Goal: Information Seeking & Learning: Learn about a topic

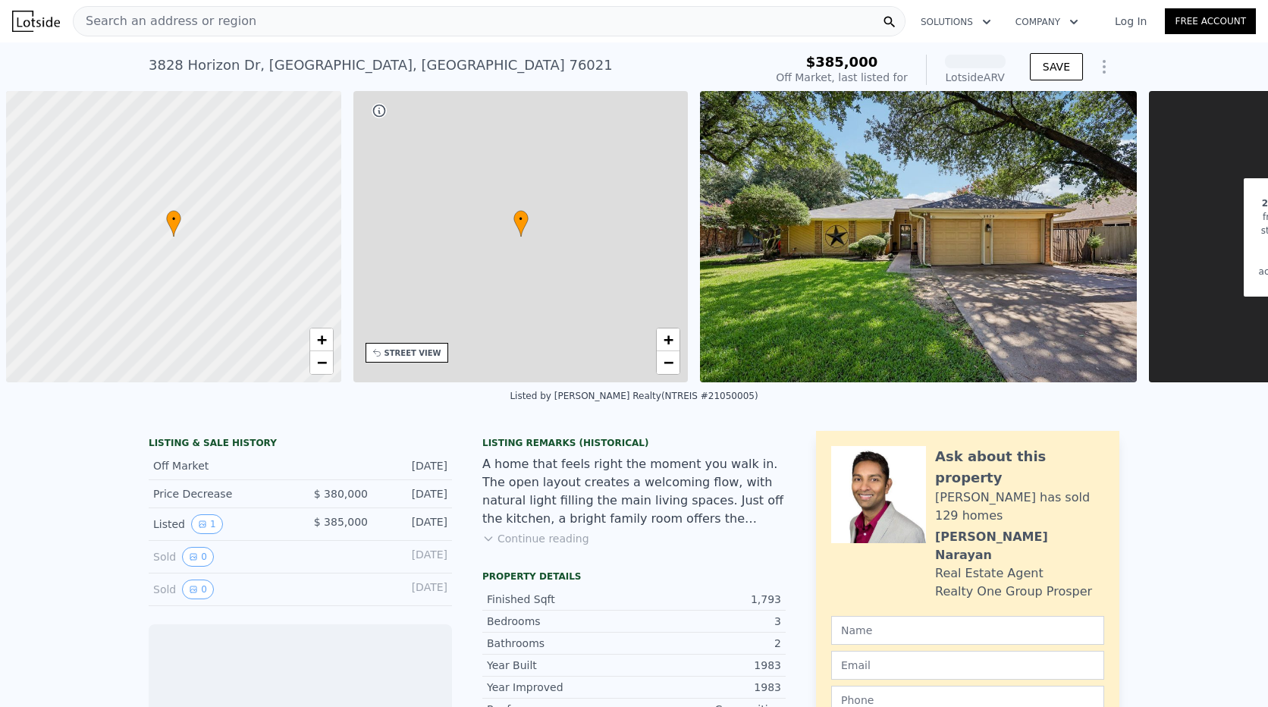
scroll to position [0, 6]
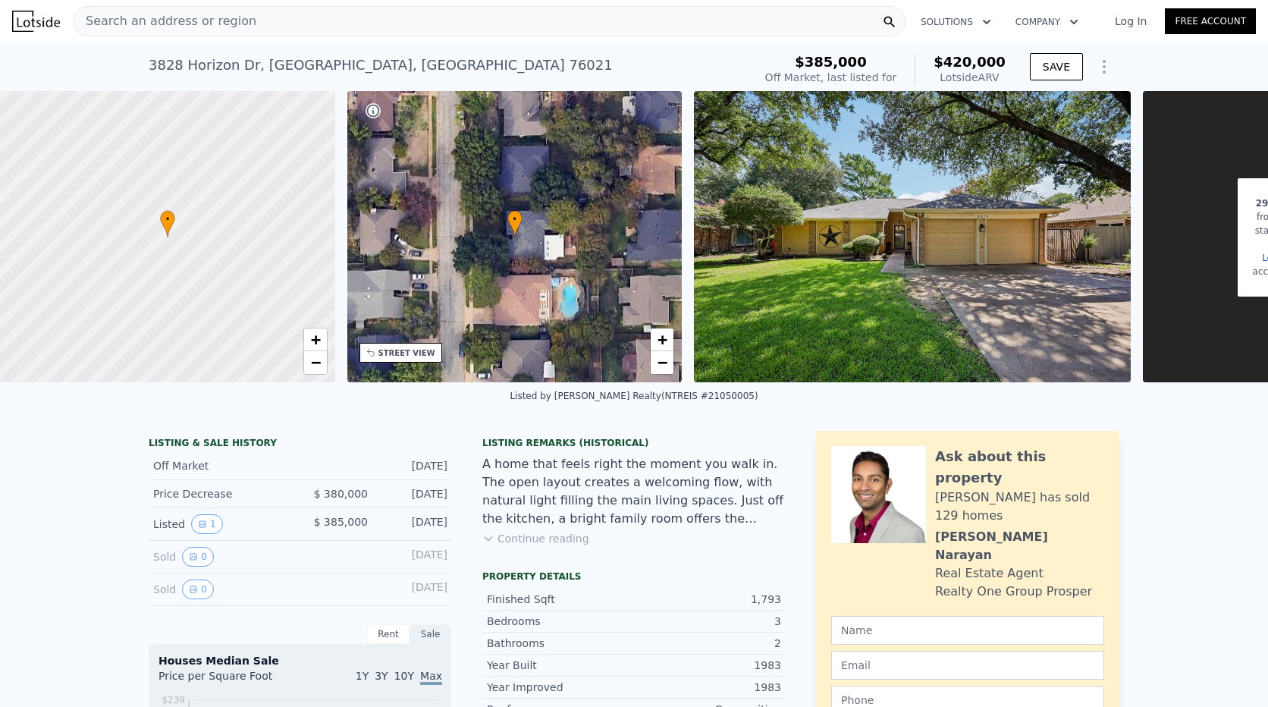
click at [963, 70] on div "Lotside ARV" at bounding box center [970, 77] width 72 height 15
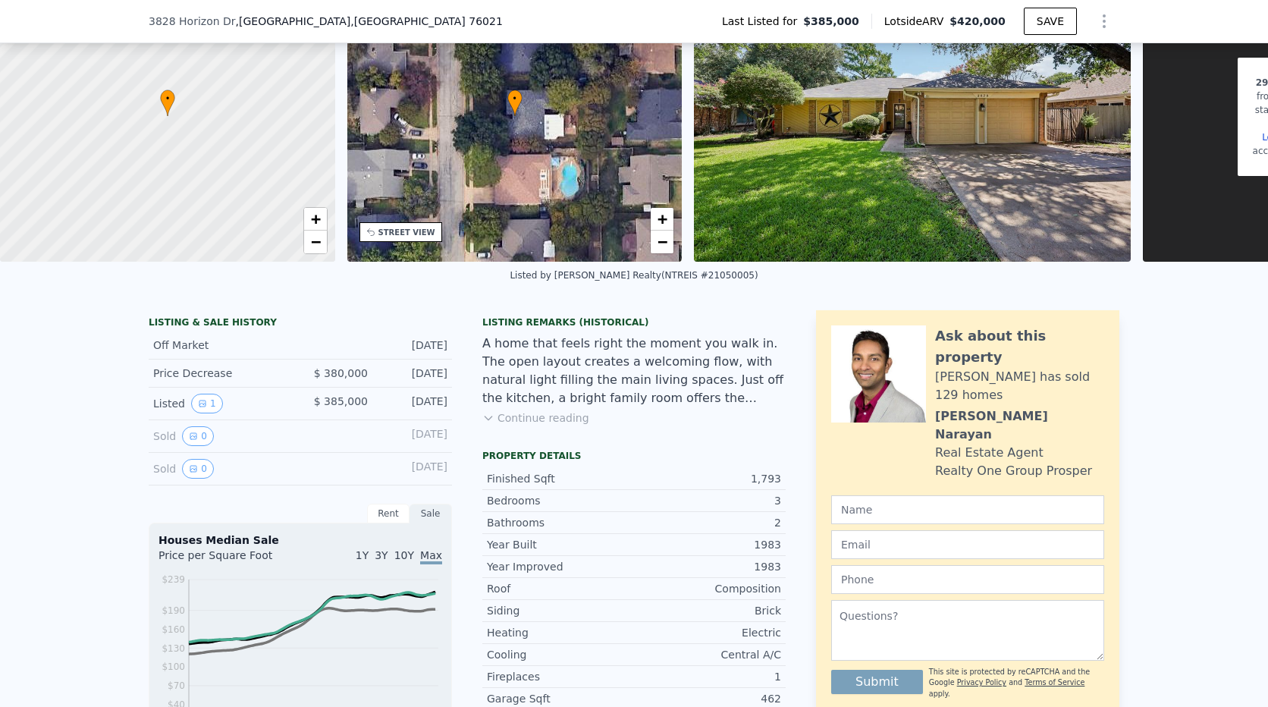
scroll to position [298, 0]
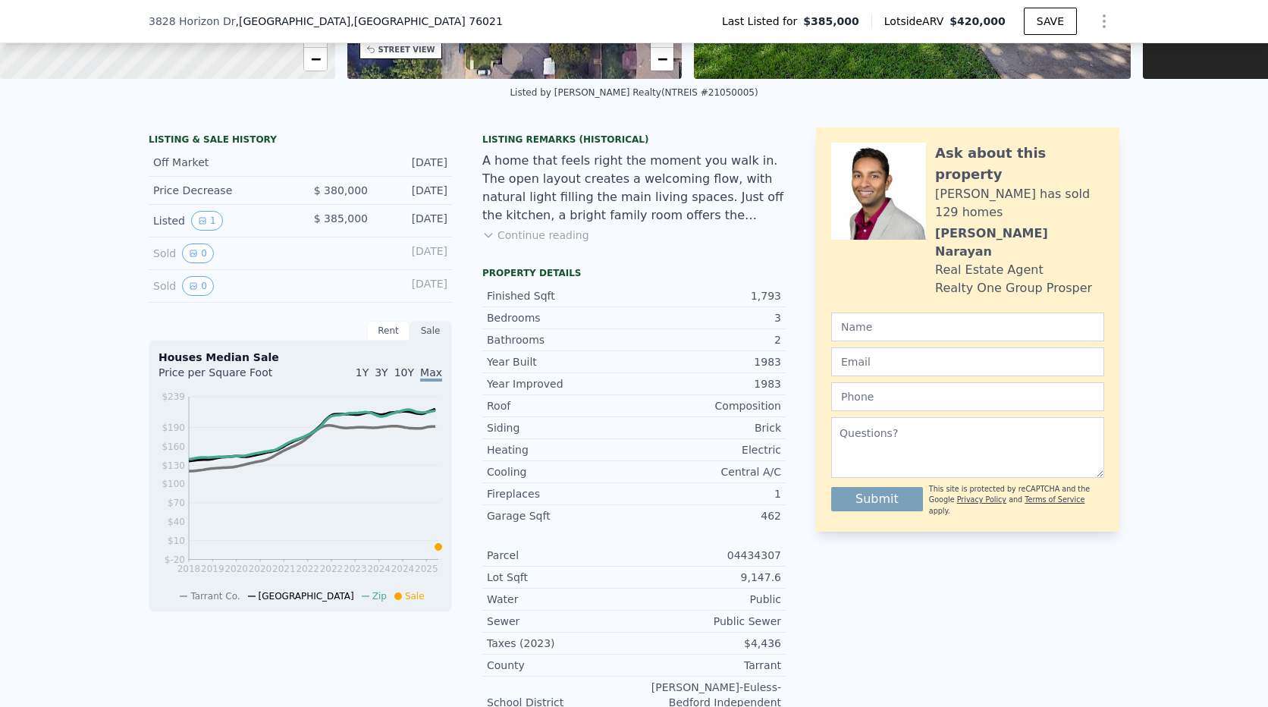
click at [177, 231] on div "Listed 1" at bounding box center [220, 221] width 135 height 20
click at [198, 225] on icon "View historical data" at bounding box center [202, 220] width 9 height 9
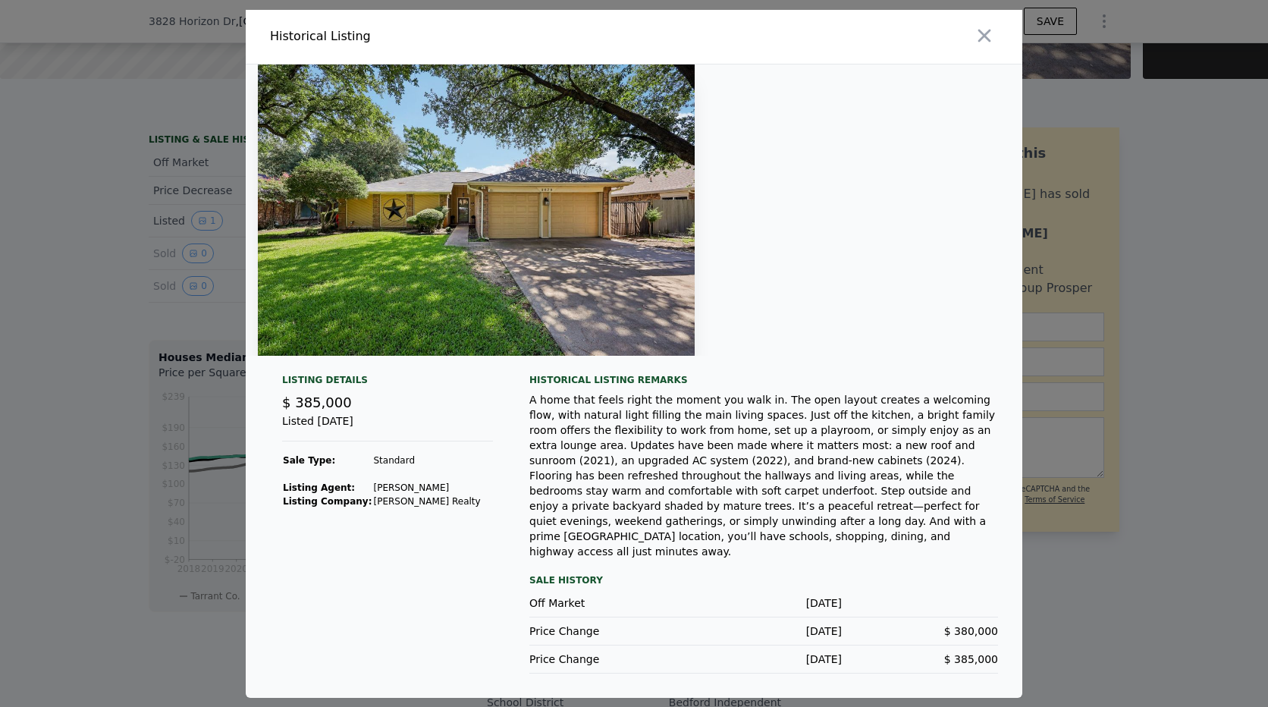
click at [118, 232] on div at bounding box center [634, 353] width 1268 height 707
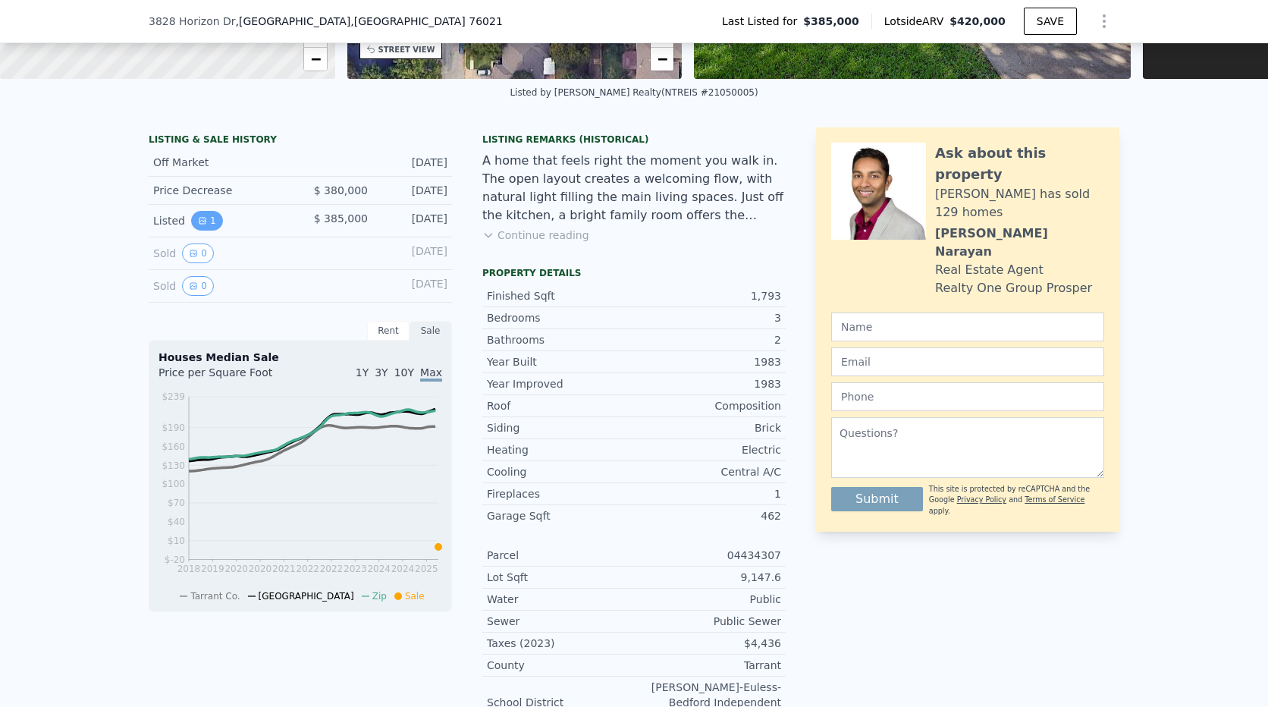
click at [206, 229] on button "1" at bounding box center [207, 221] width 32 height 20
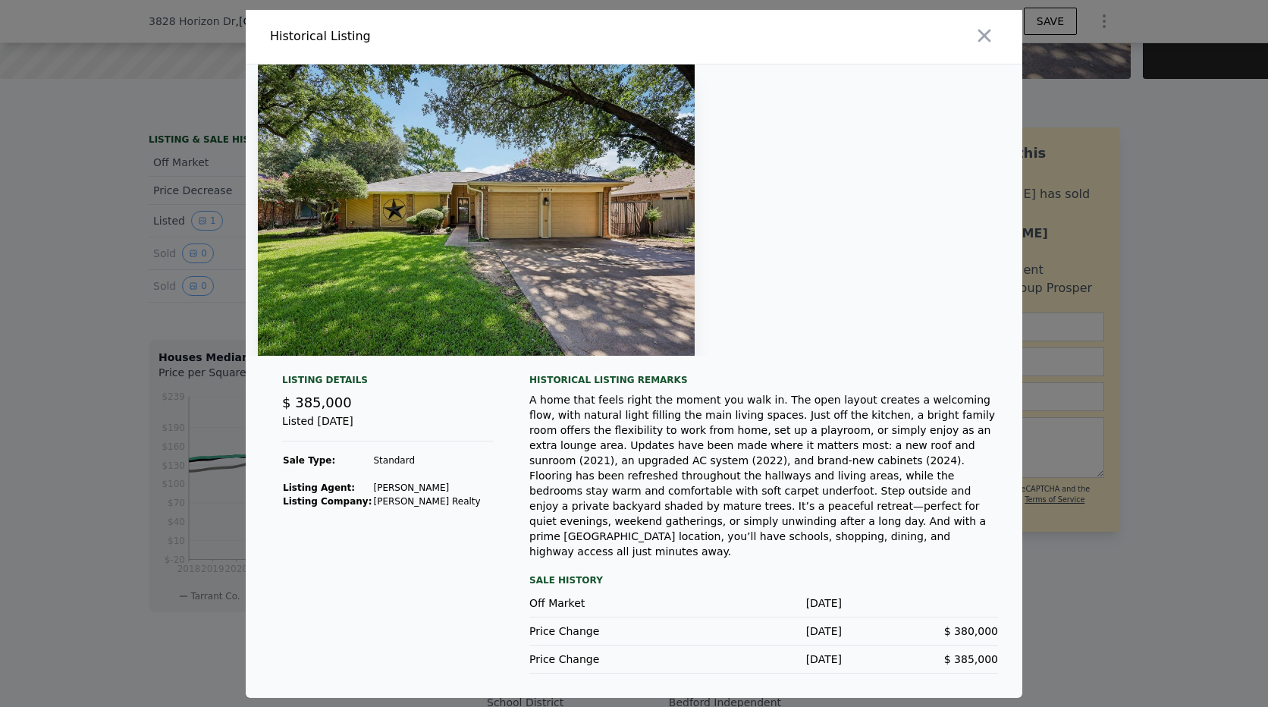
click at [89, 262] on div at bounding box center [634, 353] width 1268 height 707
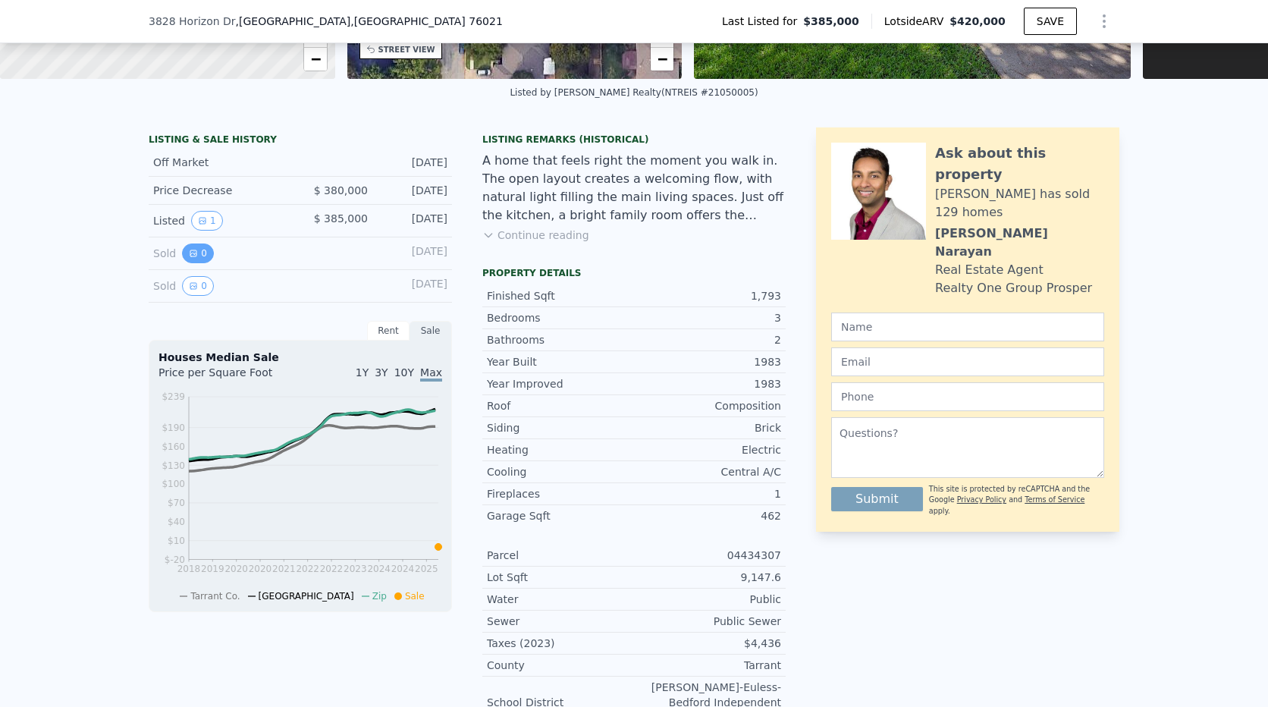
click at [189, 258] on icon "View historical data" at bounding box center [193, 253] width 9 height 9
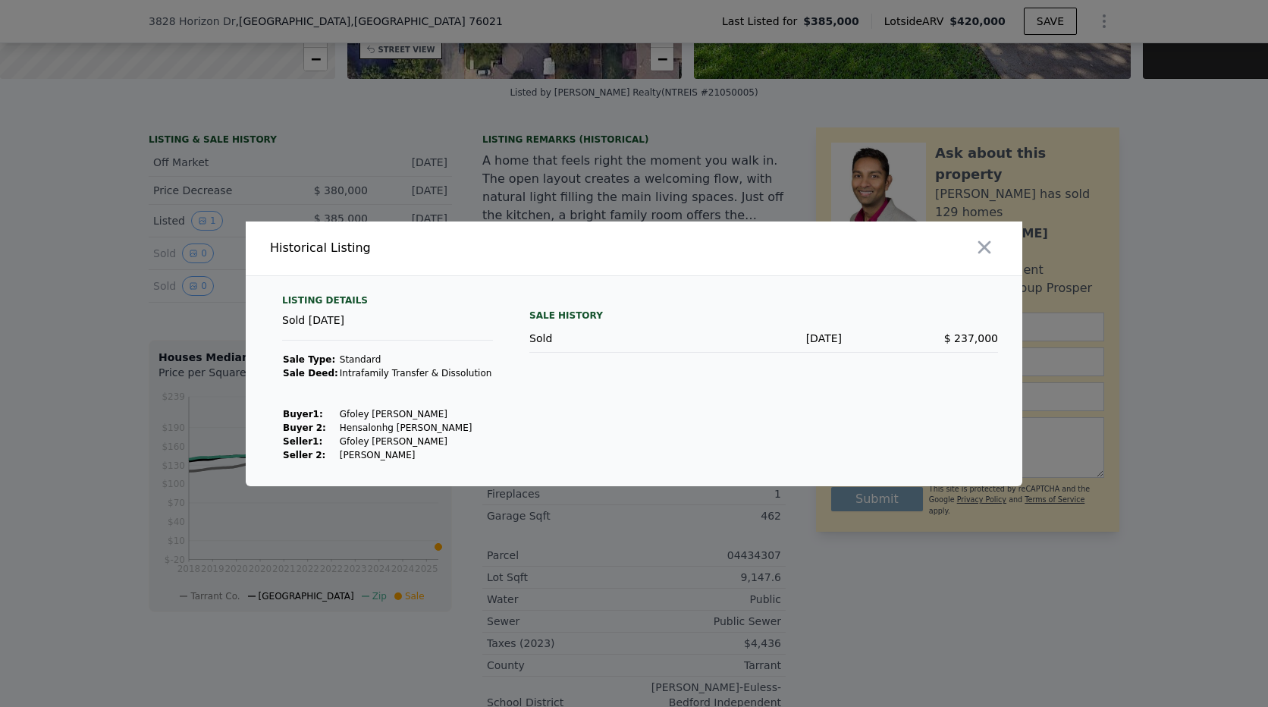
click at [8, 314] on div at bounding box center [634, 353] width 1268 height 707
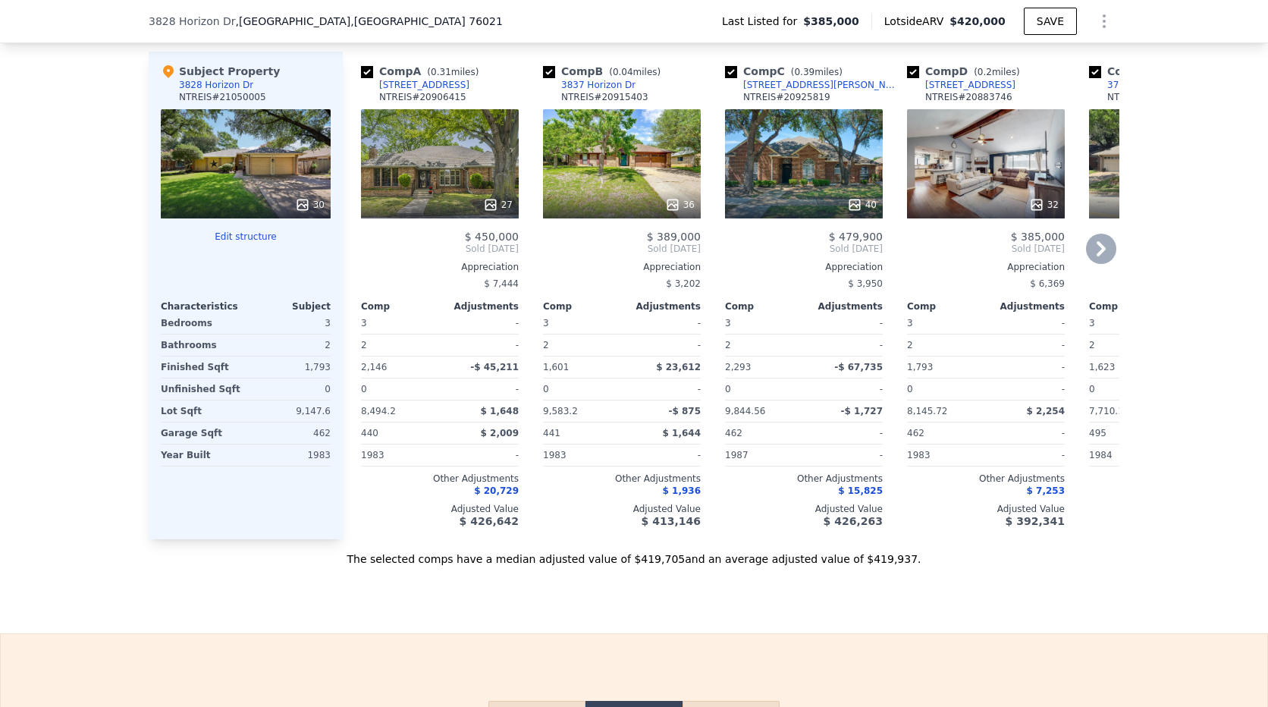
scroll to position [1511, 0]
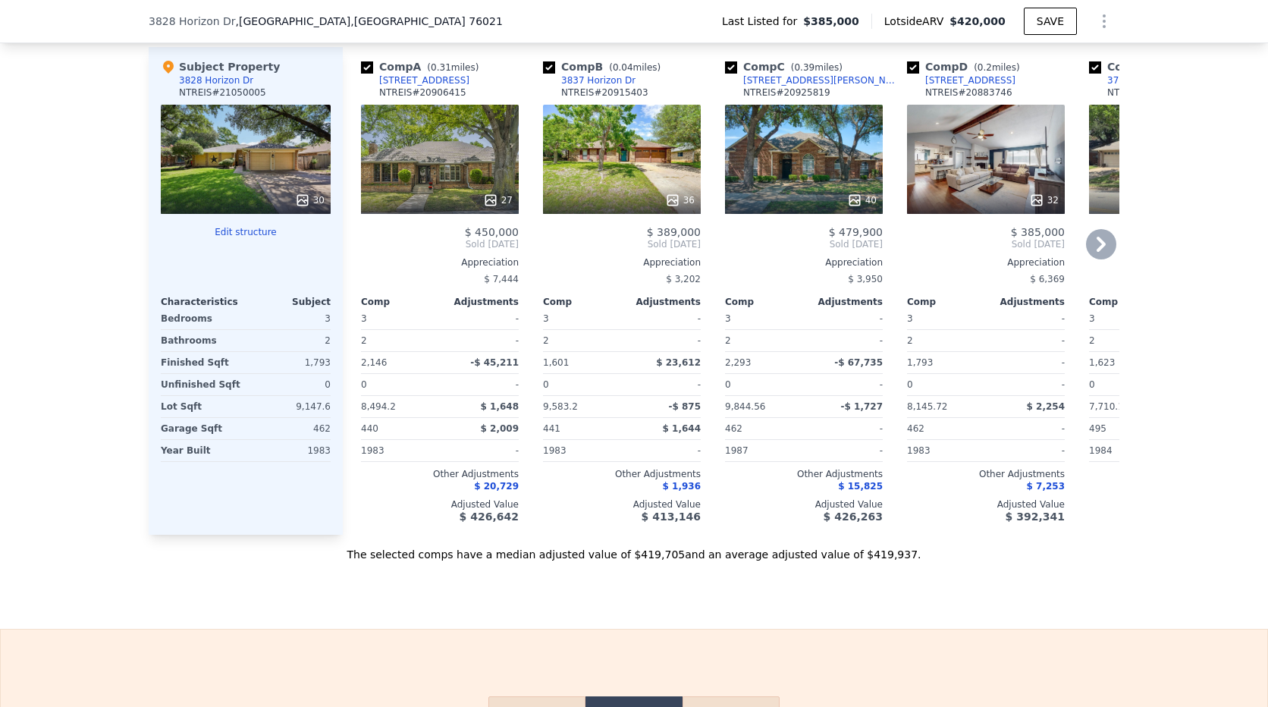
click at [1103, 252] on icon at bounding box center [1101, 244] width 30 height 30
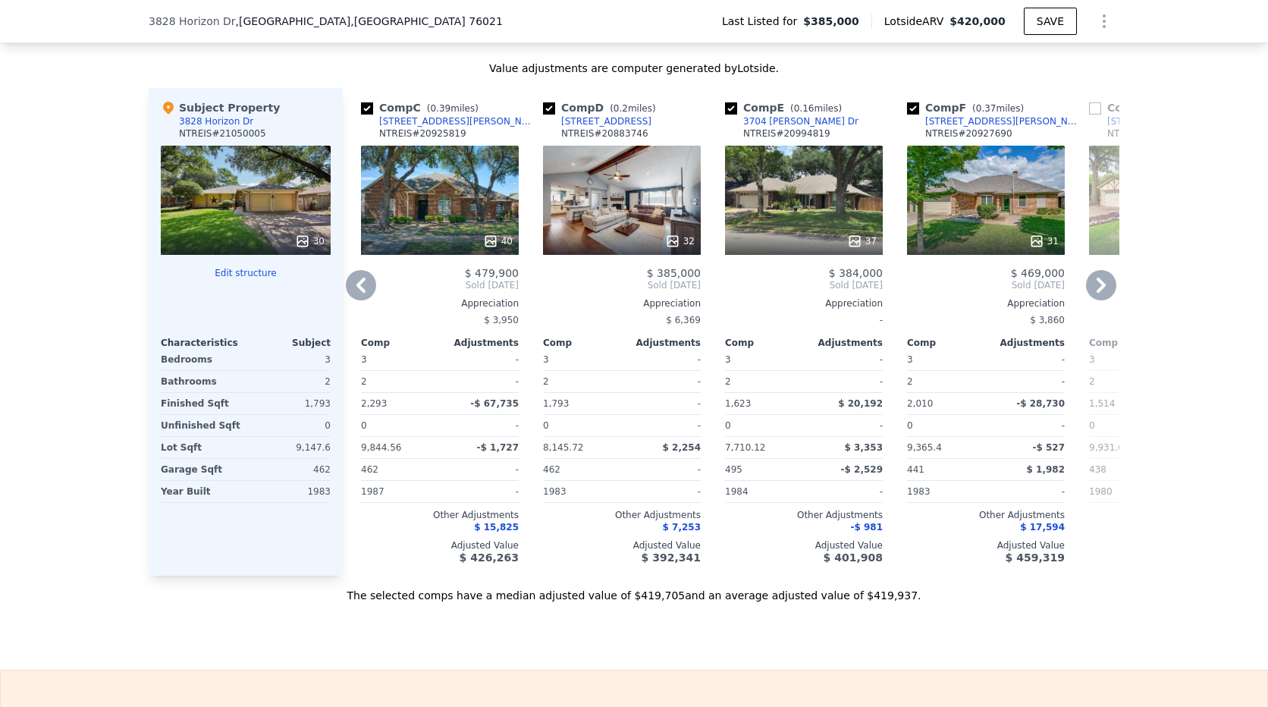
scroll to position [1436, 0]
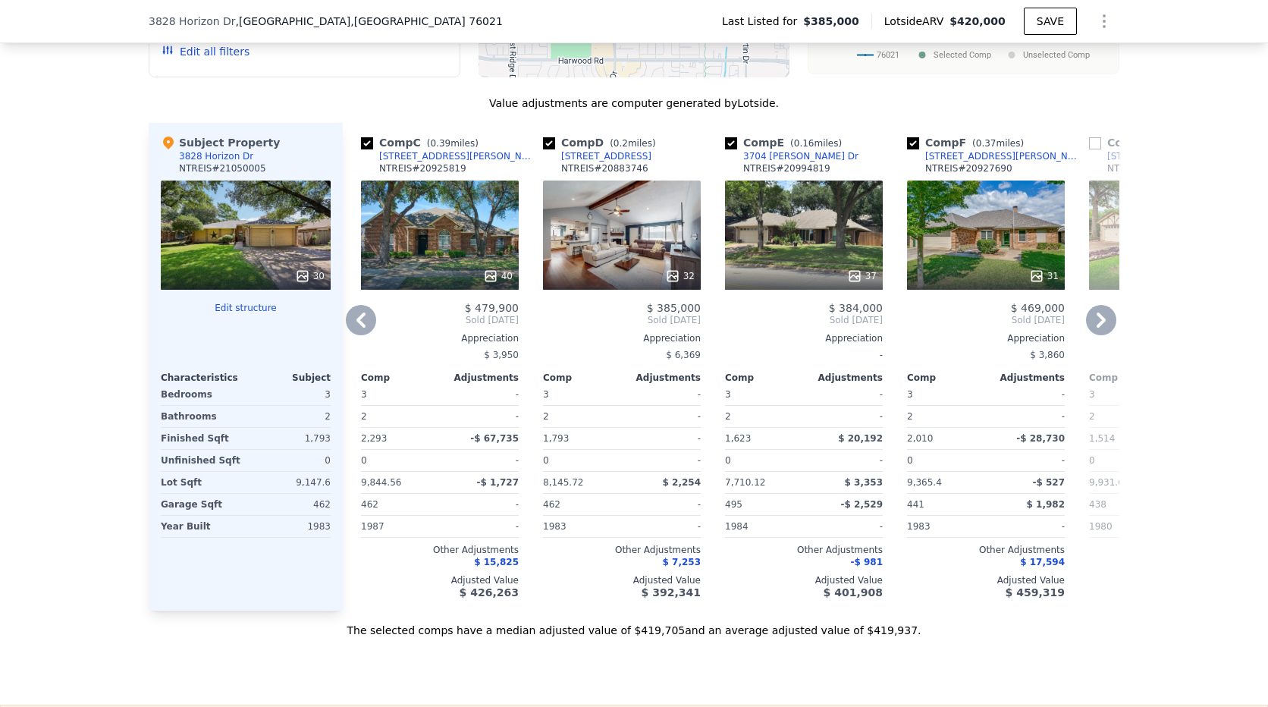
click at [1097, 320] on icon at bounding box center [1101, 319] width 9 height 15
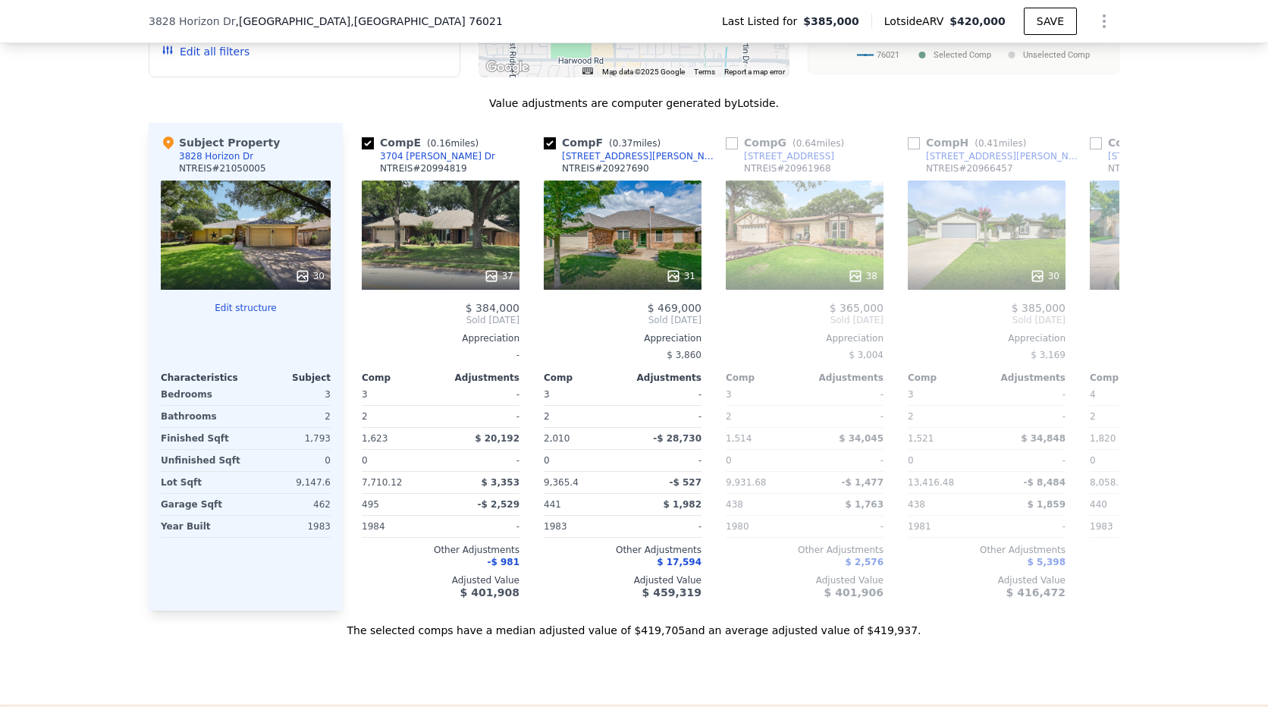
scroll to position [0, 728]
click at [1097, 320] on icon at bounding box center [1101, 319] width 9 height 15
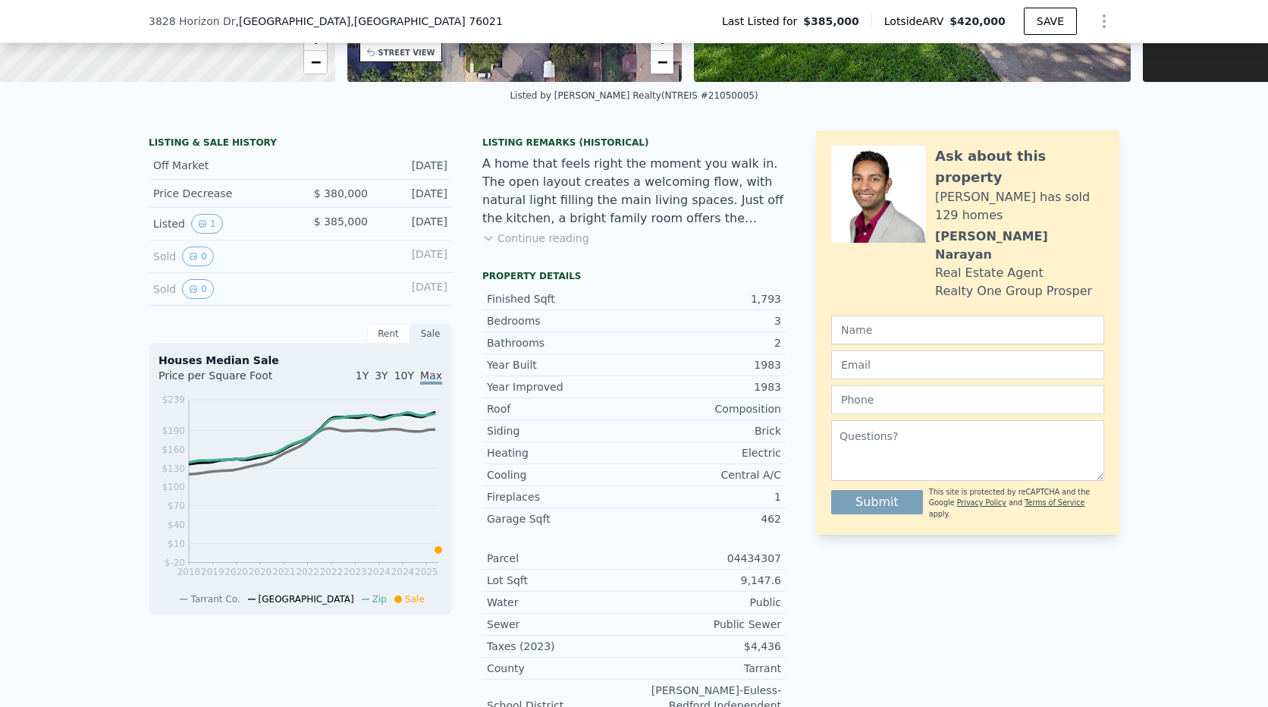
scroll to position [5, 0]
